Goal: Find contact information: Find contact information

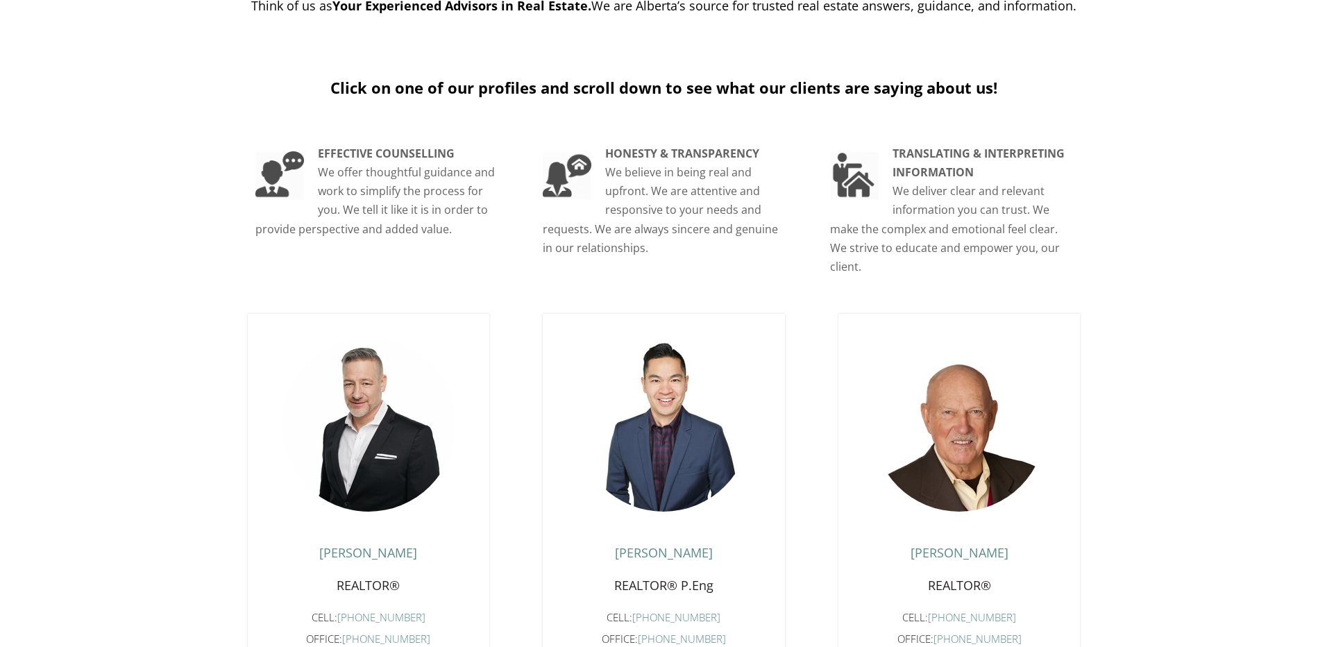
scroll to position [416, 0]
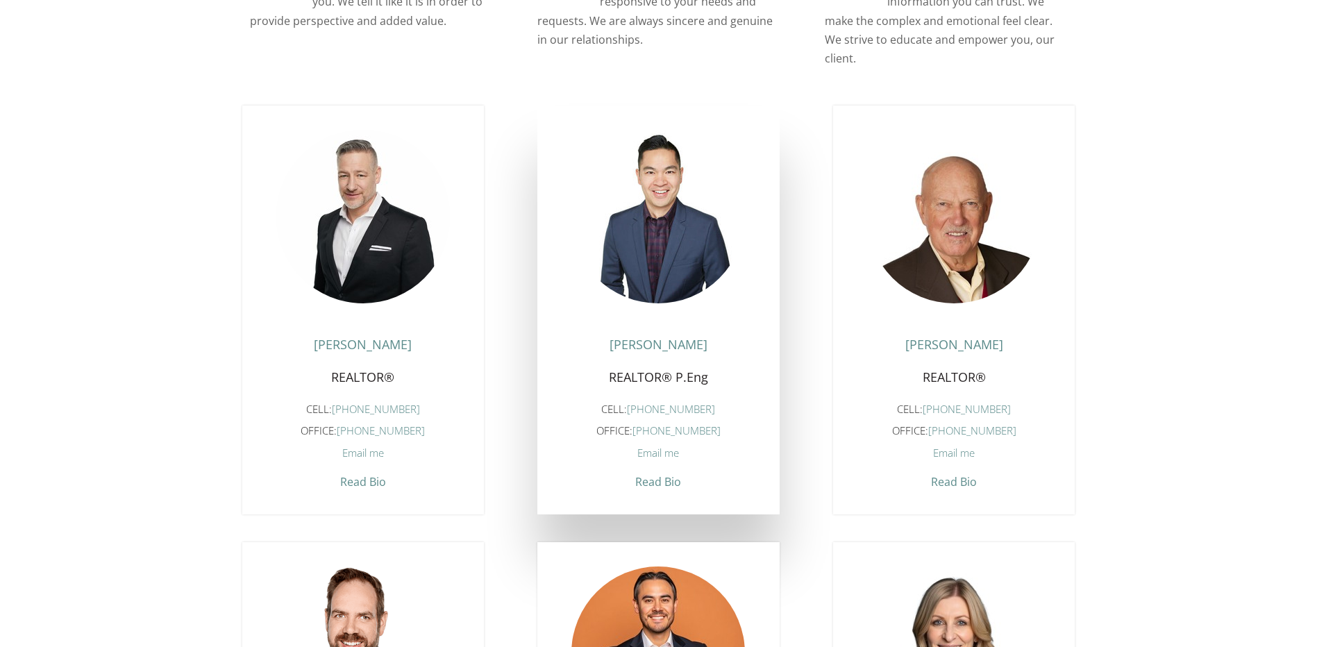
click at [668, 453] on span "Email me" at bounding box center [658, 453] width 42 height 14
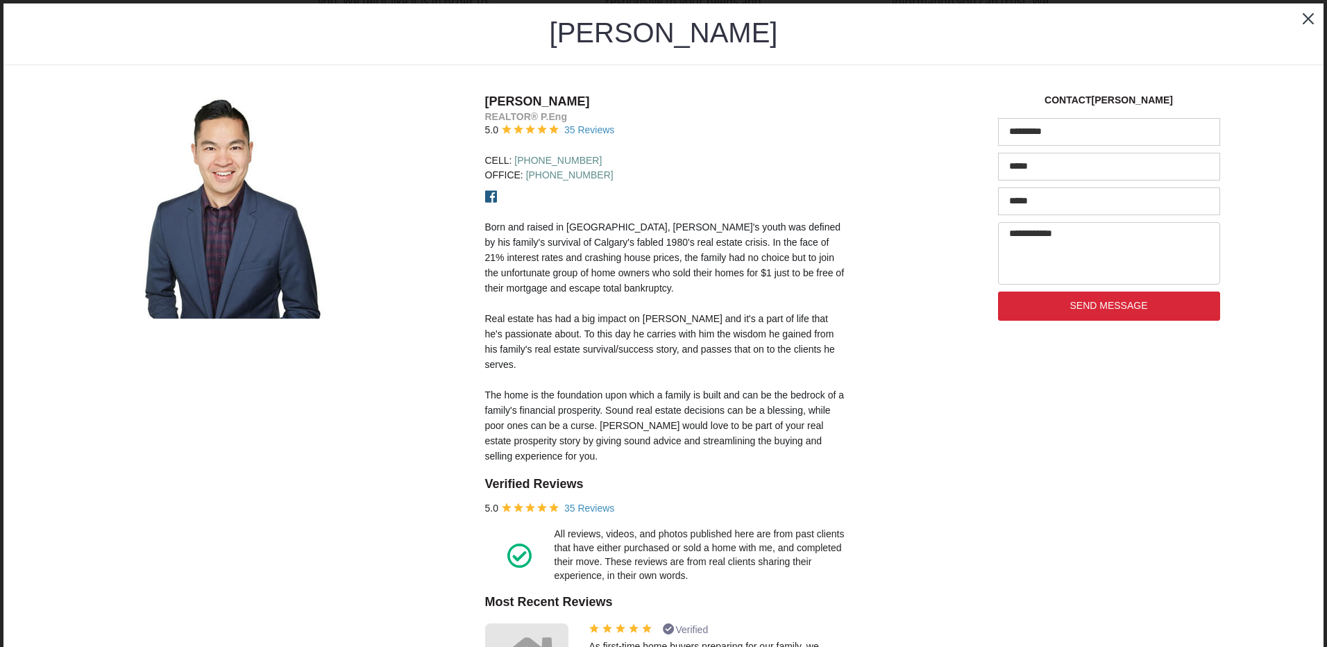
click at [1300, 22] on div at bounding box center [1308, 18] width 31 height 31
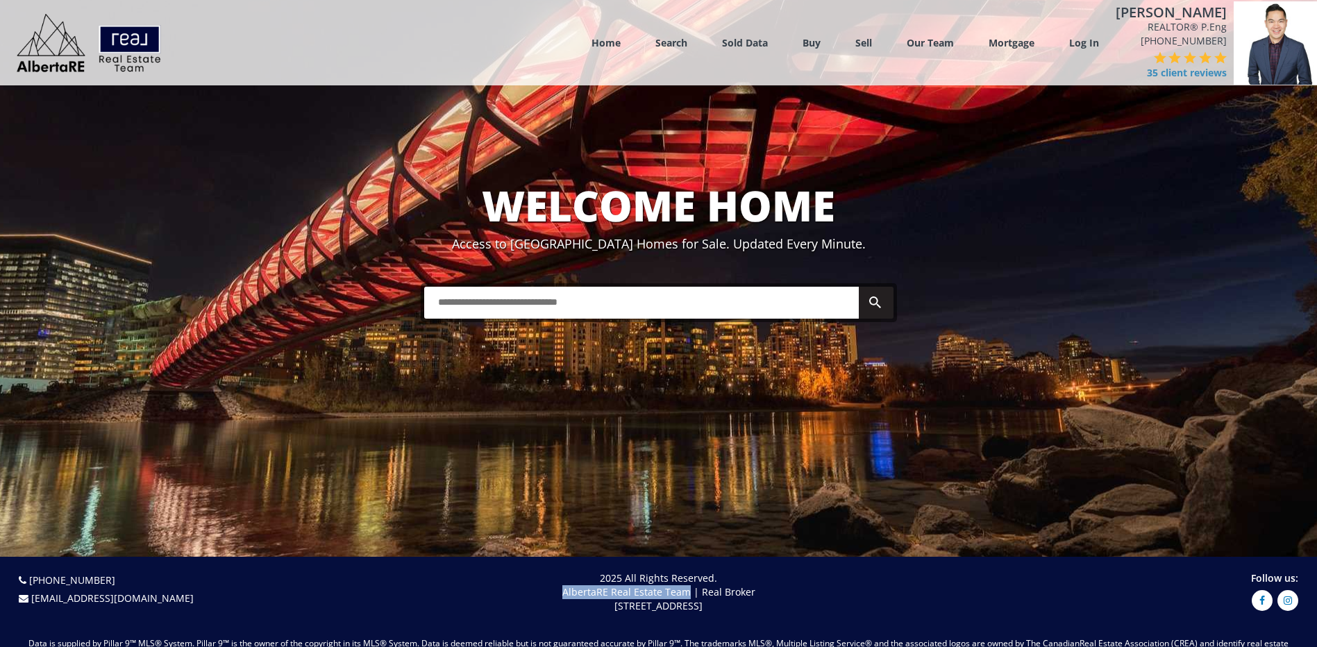
drag, startPoint x: 562, startPoint y: 594, endPoint x: 688, endPoint y: 590, distance: 125.7
click at [688, 590] on p "2025 All Rights Reserved. AlbertaRE Real Estate Team | Real Broker [STREET_ADDR…" at bounding box center [658, 592] width 635 height 42
drag, startPoint x: 760, startPoint y: 591, endPoint x: 561, endPoint y: 598, distance: 199.3
click at [561, 598] on p "2025 All Rights Reserved. AlbertaRE Real Estate Team | Real Broker [STREET_ADDR…" at bounding box center [658, 592] width 635 height 42
copy p "AlbertaRE Real Estate Team | Real Broker"
